Goal: Communication & Community: Answer question/provide support

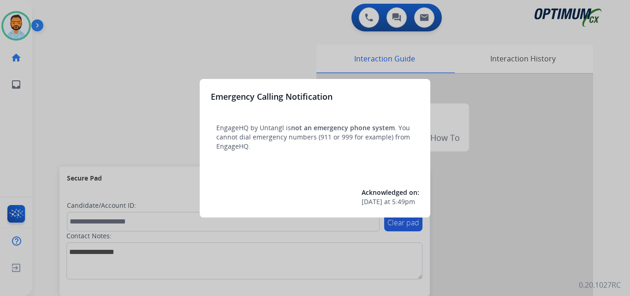
click at [103, 58] on div at bounding box center [315, 148] width 630 height 296
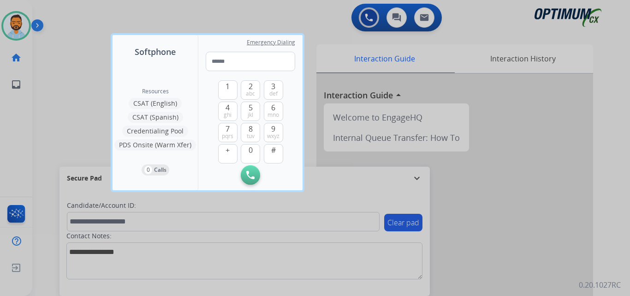
click at [102, 75] on div at bounding box center [315, 148] width 630 height 296
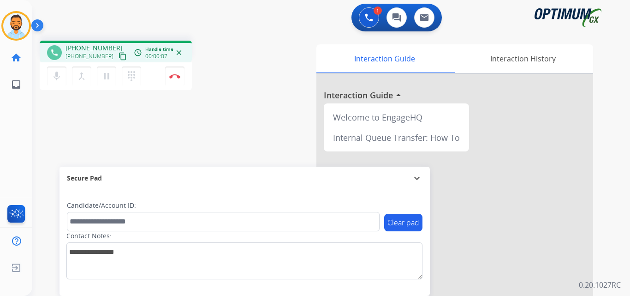
click at [119, 54] on mat-icon "content_copy" at bounding box center [123, 56] width 8 height 8
click at [175, 75] on img at bounding box center [174, 76] width 11 height 5
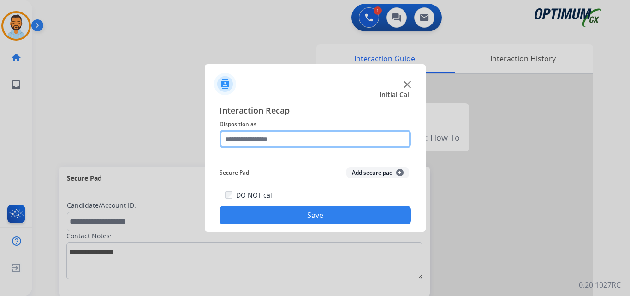
click at [281, 140] on input "text" at bounding box center [315, 139] width 191 height 18
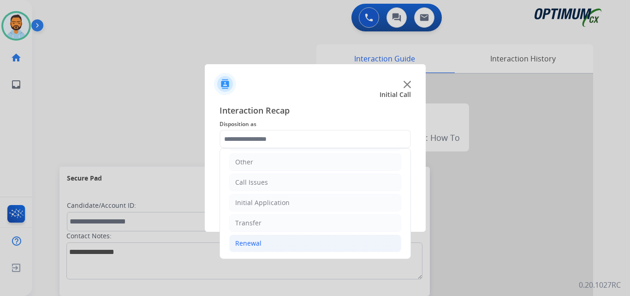
click at [261, 244] on li "Renewal" at bounding box center [315, 243] width 172 height 18
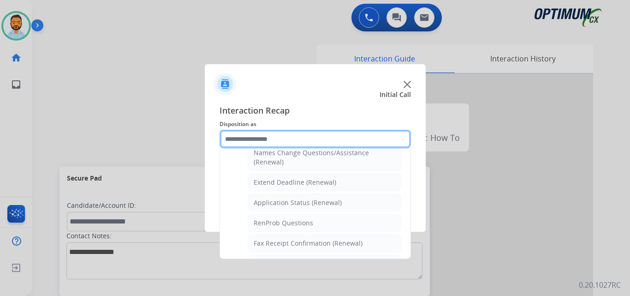
scroll to position [356, 0]
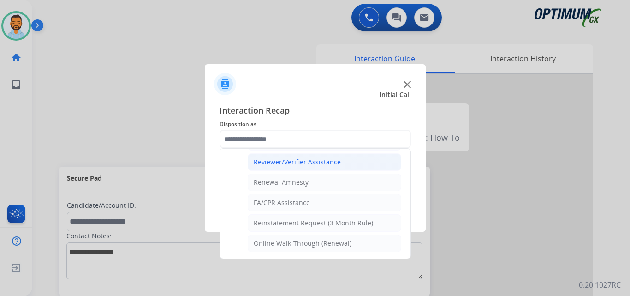
click at [321, 162] on div "Reviewer/Verifier Assistance" at bounding box center [297, 161] width 87 height 9
type input "**********"
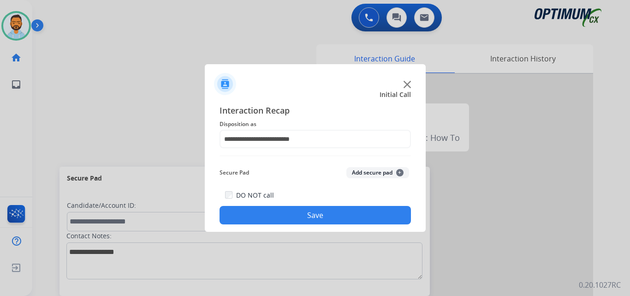
click at [322, 222] on button "Save" at bounding box center [315, 215] width 191 height 18
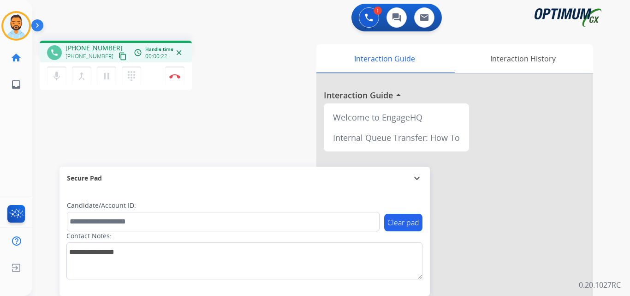
click at [119, 59] on mat-icon "content_copy" at bounding box center [123, 56] width 8 height 8
click at [177, 74] on img at bounding box center [174, 76] width 11 height 5
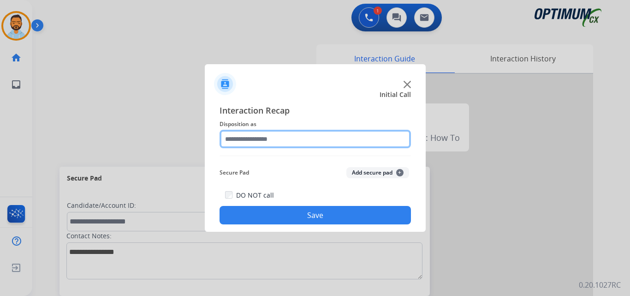
click at [310, 137] on input "text" at bounding box center [315, 139] width 191 height 18
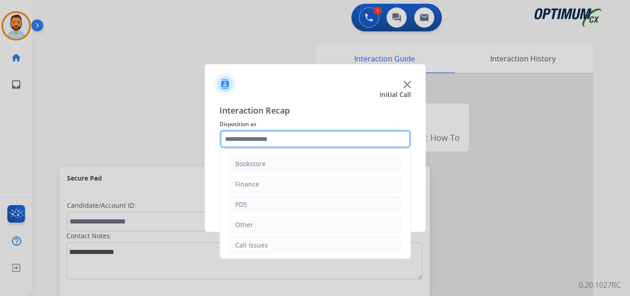
scroll to position [63, 0]
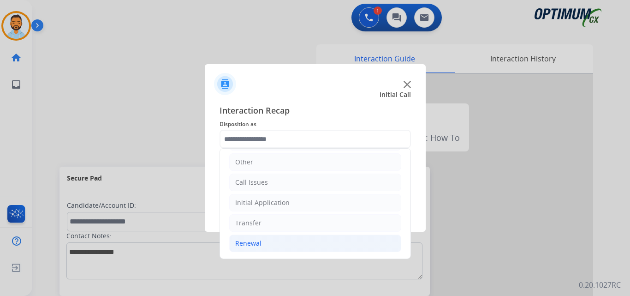
click at [283, 239] on li "Renewal" at bounding box center [315, 243] width 172 height 18
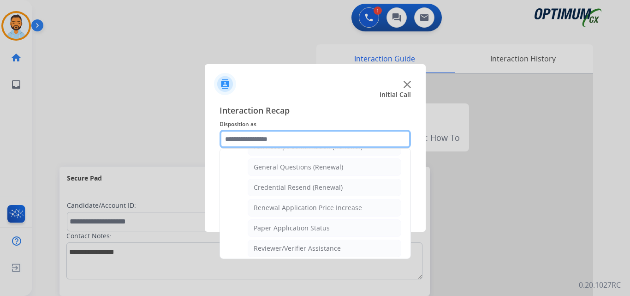
scroll to position [262, 0]
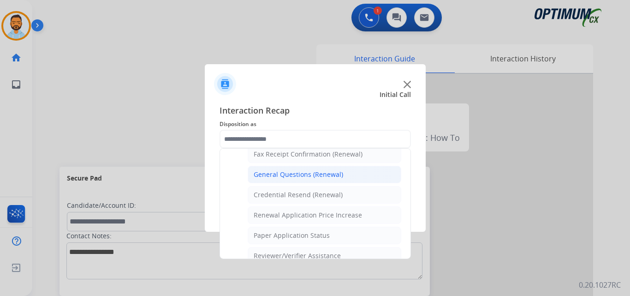
click at [316, 178] on div "General Questions (Renewal)" at bounding box center [298, 174] width 89 height 9
type input "**********"
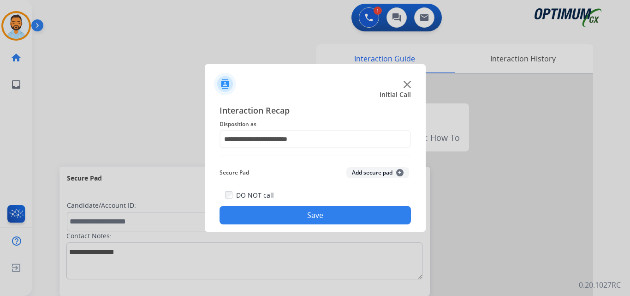
click at [308, 214] on button "Save" at bounding box center [315, 215] width 191 height 18
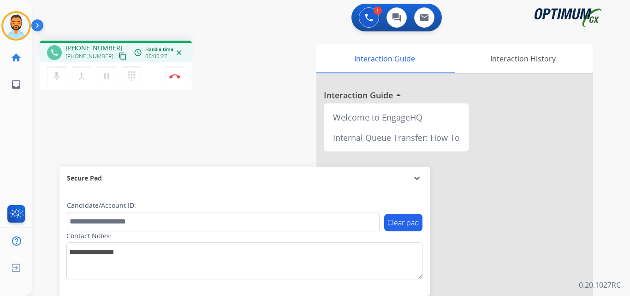
click at [119, 57] on mat-icon "content_copy" at bounding box center [123, 56] width 8 height 8
click at [119, 55] on mat-icon "content_copy" at bounding box center [123, 56] width 8 height 8
click at [175, 80] on button "Disconnect" at bounding box center [174, 75] width 19 height 19
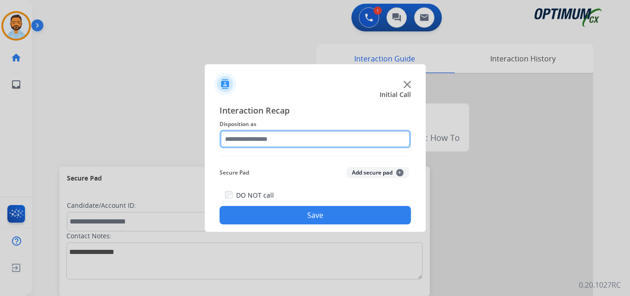
click at [280, 138] on input "text" at bounding box center [315, 139] width 191 height 18
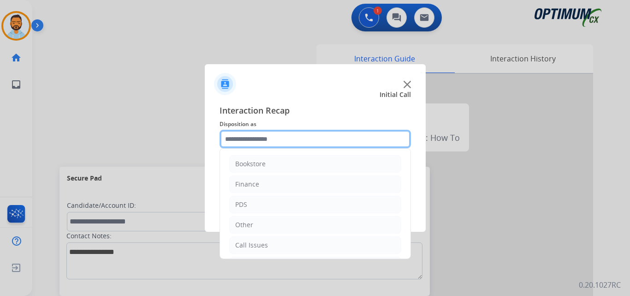
scroll to position [63, 0]
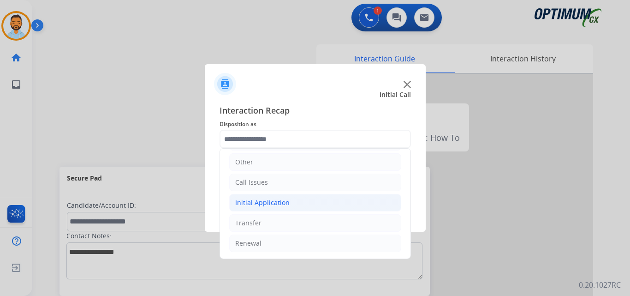
click at [282, 202] on div "Initial Application" at bounding box center [262, 202] width 54 height 9
click at [300, 224] on div "Credential Resend (Initial application)" at bounding box center [312, 222] width 117 height 9
type input "**********"
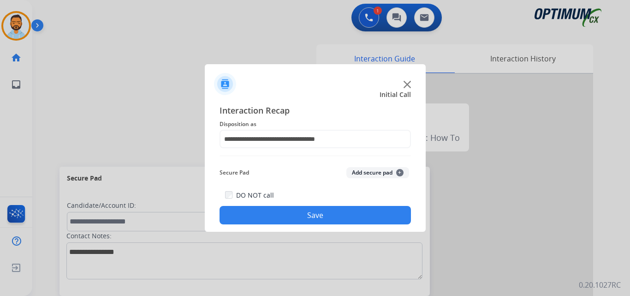
click at [308, 212] on button "Save" at bounding box center [315, 215] width 191 height 18
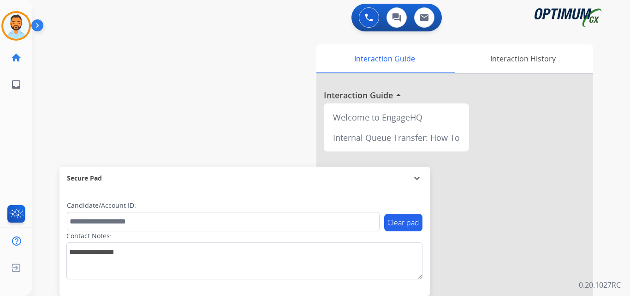
click at [38, 27] on img at bounding box center [39, 27] width 16 height 18
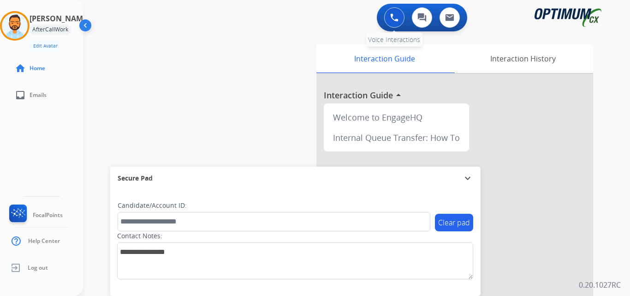
click at [398, 22] on button at bounding box center [394, 17] width 20 height 20
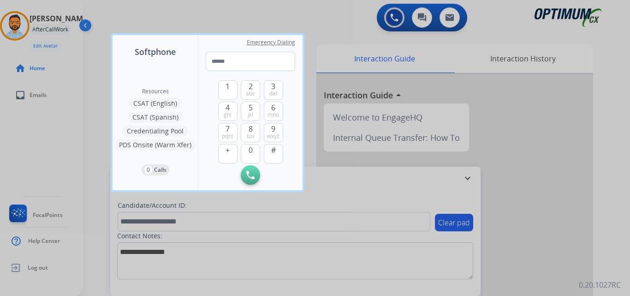
click at [48, 36] on div at bounding box center [315, 148] width 630 height 296
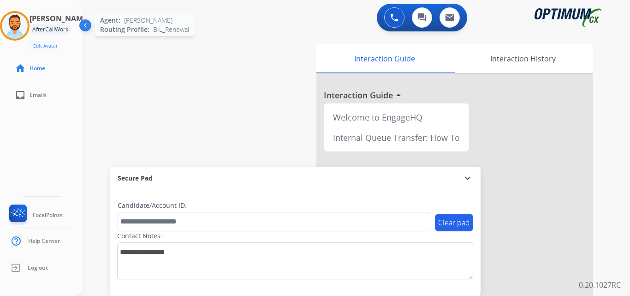
click at [19, 30] on img at bounding box center [15, 26] width 26 height 26
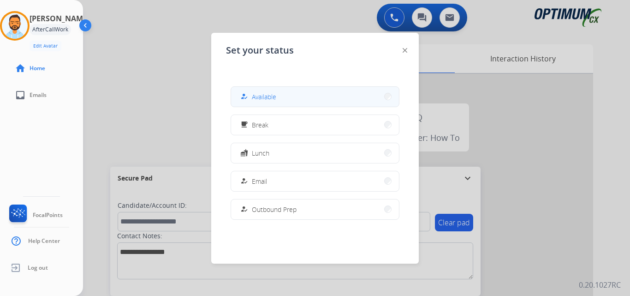
click at [284, 97] on button "how_to_reg Available" at bounding box center [315, 97] width 168 height 20
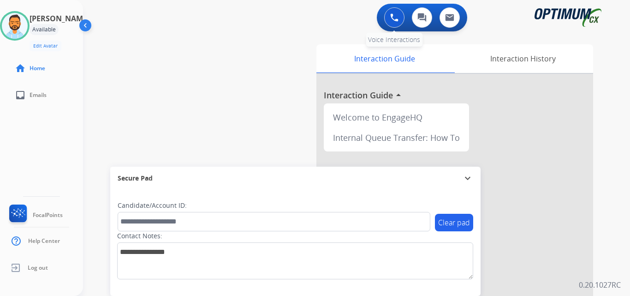
click at [393, 14] on img at bounding box center [394, 17] width 8 height 8
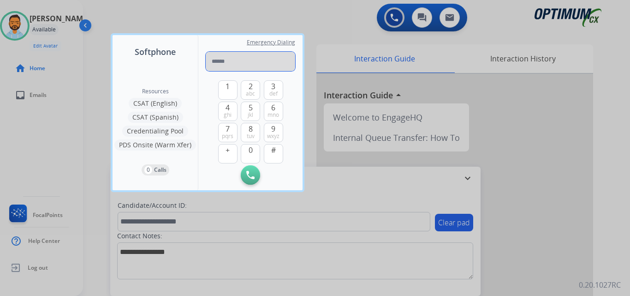
click at [256, 58] on input "tel" at bounding box center [250, 61] width 89 height 19
paste input "**********"
type input "**********"
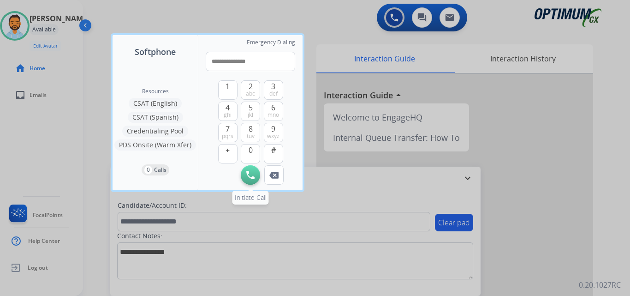
click at [257, 174] on button "Initiate Call" at bounding box center [250, 174] width 19 height 19
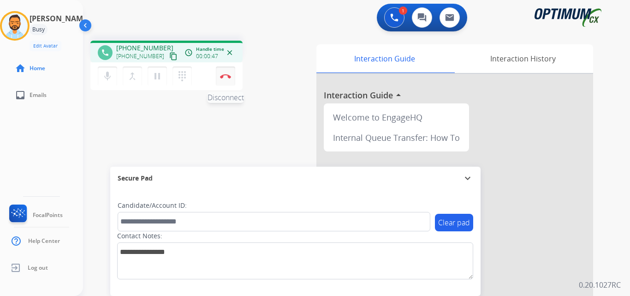
click at [230, 77] on img at bounding box center [225, 76] width 11 height 5
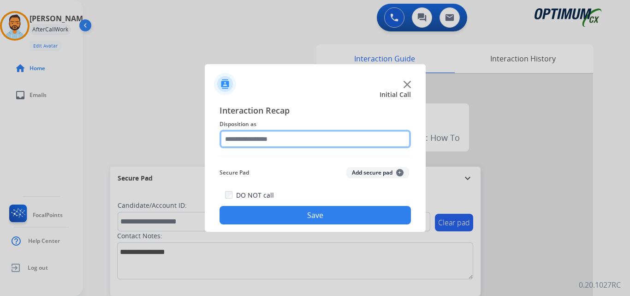
click at [321, 135] on input "text" at bounding box center [315, 139] width 191 height 18
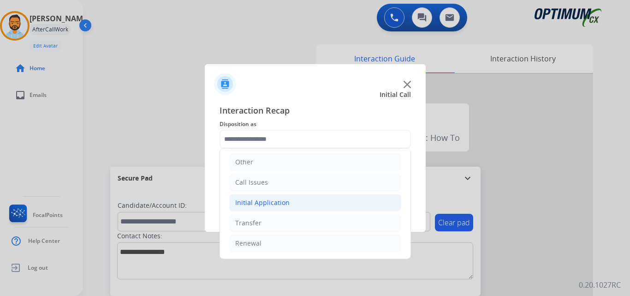
click at [279, 206] on div "Initial Application" at bounding box center [262, 202] width 54 height 9
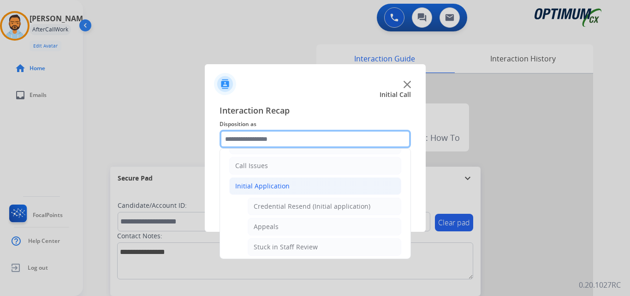
scroll to position [87, 0]
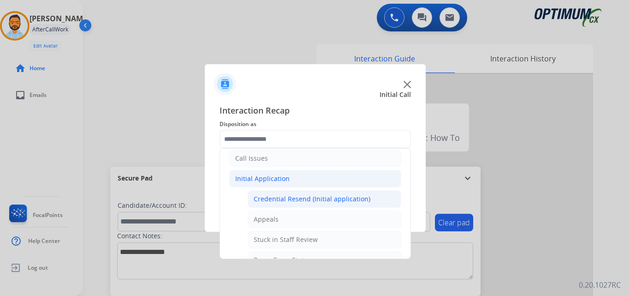
click at [321, 203] on div "Credential Resend (Initial application)" at bounding box center [312, 198] width 117 height 9
type input "**********"
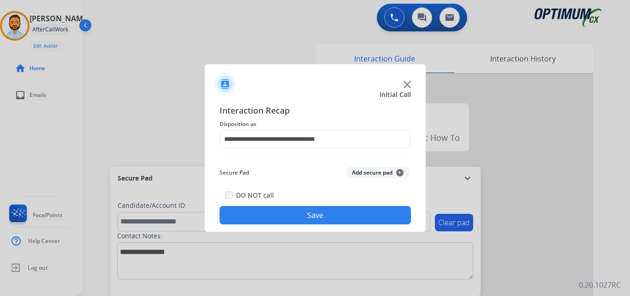
click at [314, 216] on button "Save" at bounding box center [315, 215] width 191 height 18
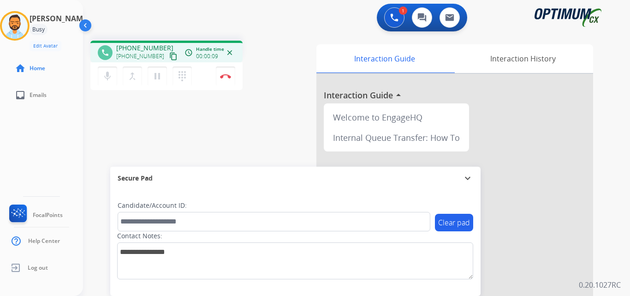
click at [169, 57] on mat-icon "content_copy" at bounding box center [173, 56] width 8 height 8
click at [226, 81] on button "Disconnect" at bounding box center [225, 75] width 19 height 19
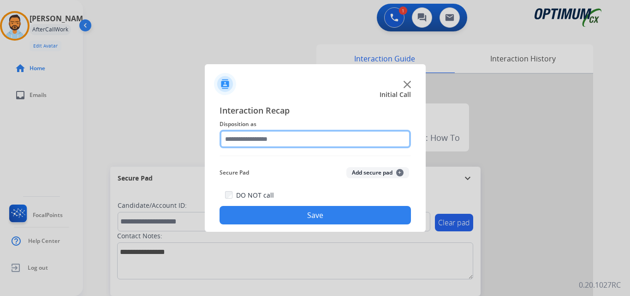
click at [277, 136] on input "text" at bounding box center [315, 139] width 191 height 18
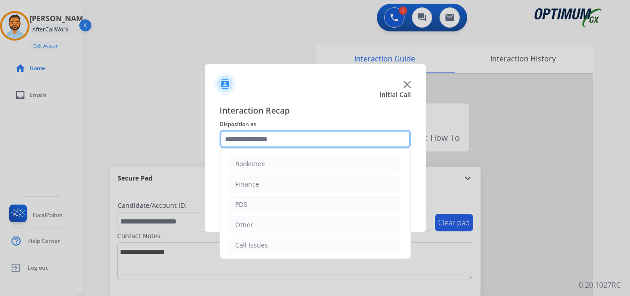
scroll to position [63, 0]
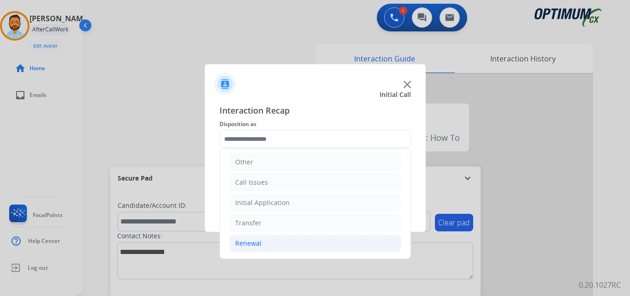
click at [278, 250] on li "Renewal" at bounding box center [315, 243] width 172 height 18
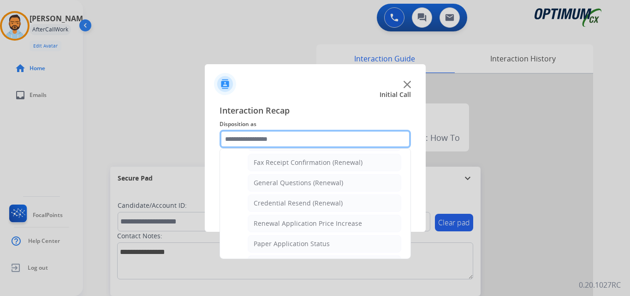
scroll to position [238, 0]
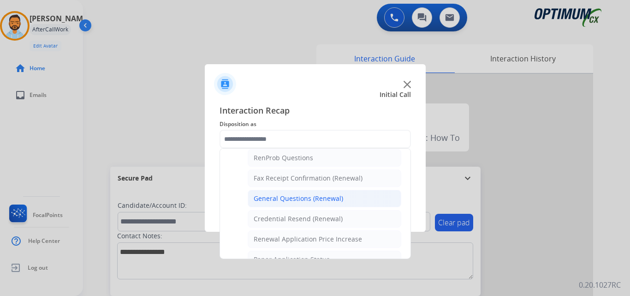
click at [306, 192] on li "General Questions (Renewal)" at bounding box center [325, 199] width 154 height 18
type input "**********"
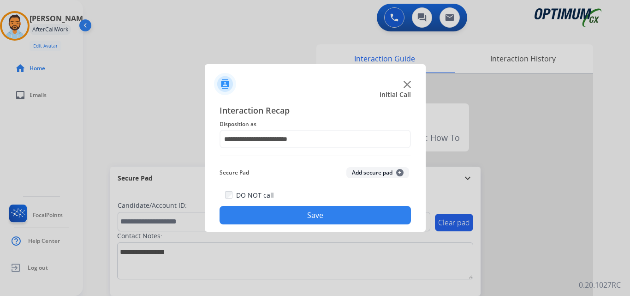
click at [308, 214] on button "Save" at bounding box center [315, 215] width 191 height 18
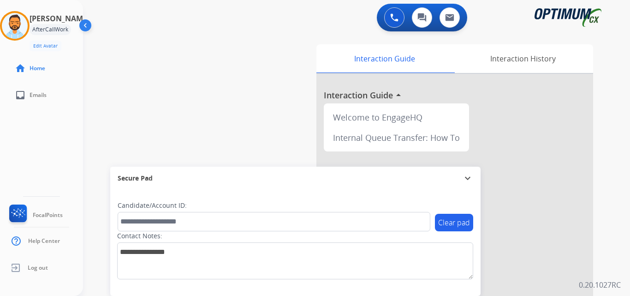
click at [221, 181] on div "Secure Pad" at bounding box center [296, 178] width 356 height 16
